Goal: Book appointment/travel/reservation

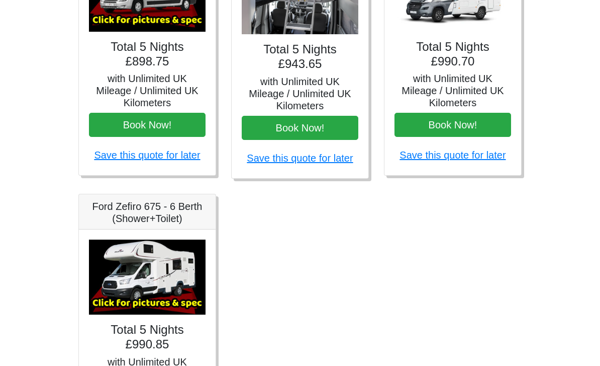
scroll to position [534, 0]
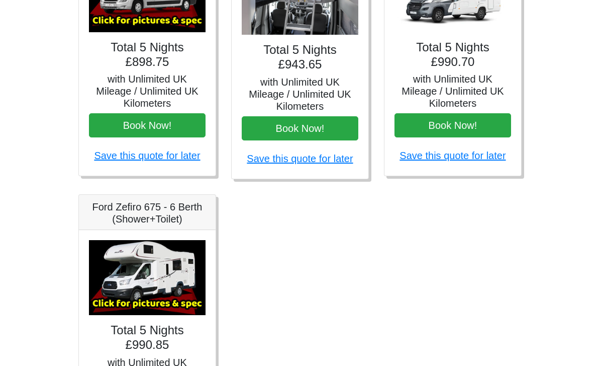
click at [97, 333] on h4 "Total 5 Nights £990.85" at bounding box center [147, 337] width 117 height 29
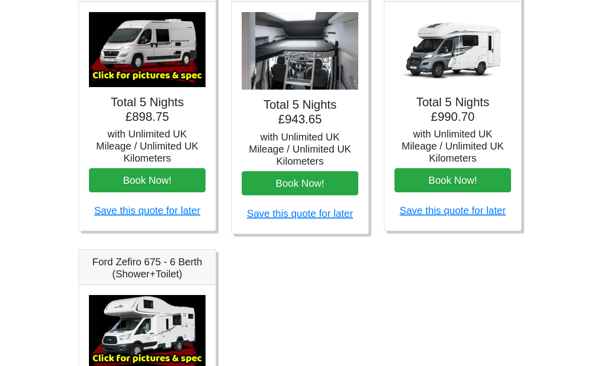
scroll to position [483, 0]
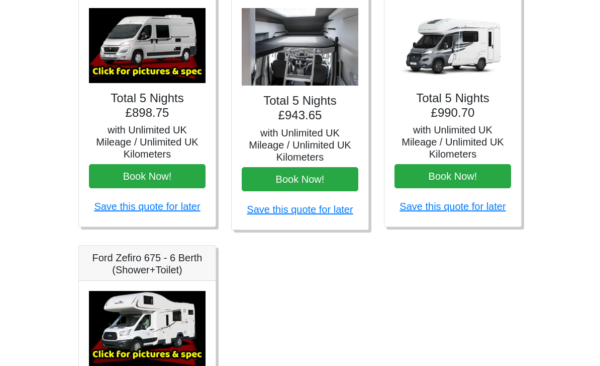
click at [116, 322] on img at bounding box center [147, 328] width 117 height 75
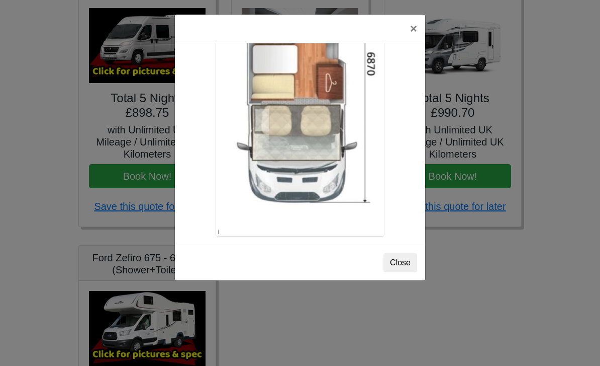
scroll to position [1795, 0]
click at [389, 263] on button "Close" at bounding box center [401, 262] width 34 height 19
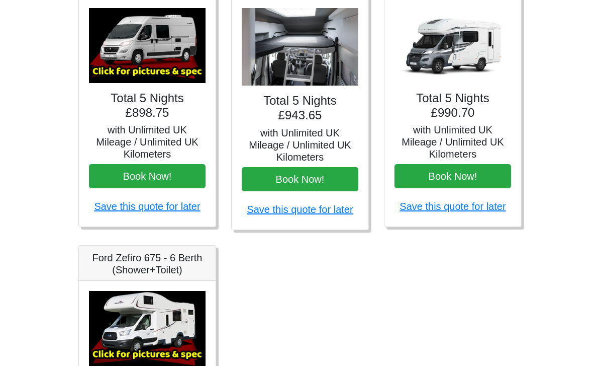
click at [427, 67] on img at bounding box center [453, 45] width 117 height 75
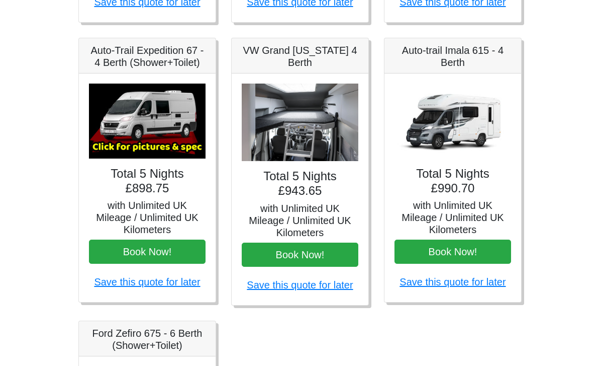
scroll to position [407, 0]
click at [434, 139] on img at bounding box center [453, 121] width 117 height 75
click at [439, 139] on img at bounding box center [453, 121] width 117 height 75
click at [433, 131] on img at bounding box center [453, 121] width 117 height 75
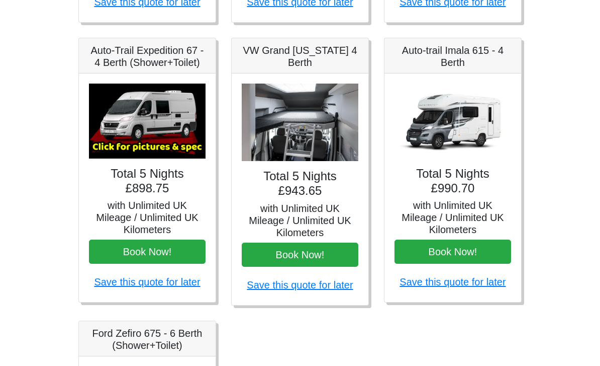
click at [435, 285] on link "Save this quote for later" at bounding box center [453, 281] width 106 height 11
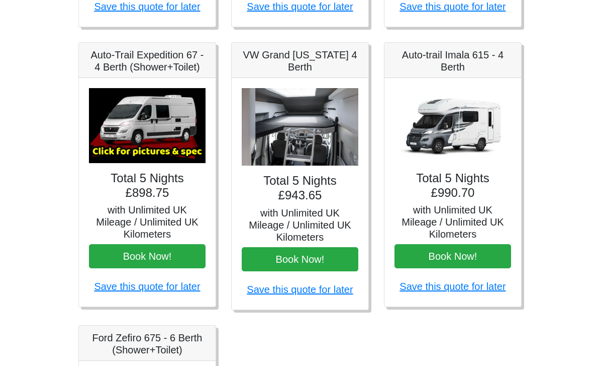
scroll to position [397, 0]
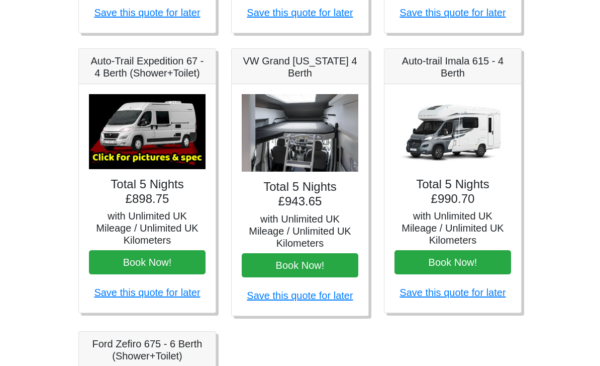
click at [425, 139] on img at bounding box center [453, 131] width 117 height 75
click at [431, 145] on img at bounding box center [453, 131] width 117 height 75
click at [435, 264] on button "Book Now!" at bounding box center [453, 262] width 117 height 24
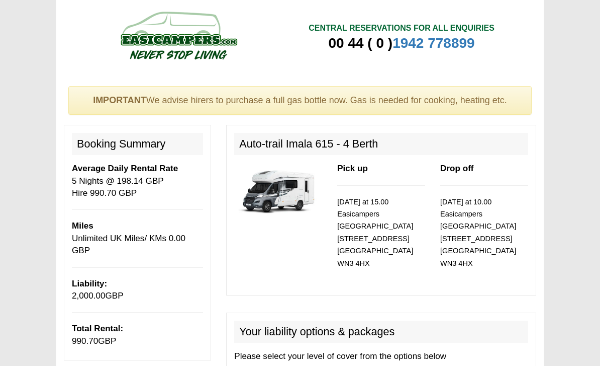
click at [267, 185] on img at bounding box center [278, 190] width 88 height 56
click at [275, 189] on img at bounding box center [278, 190] width 88 height 56
